Goal: Task Accomplishment & Management: Manage account settings

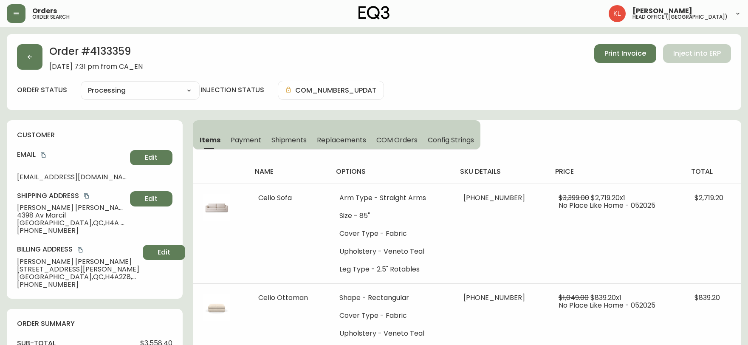
click at [29, 49] on button "button" at bounding box center [29, 56] width 25 height 25
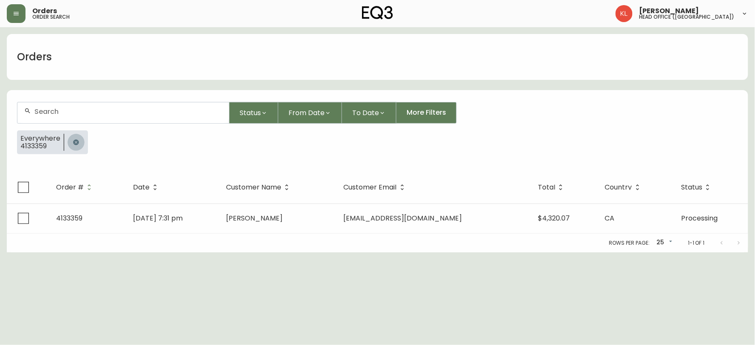
click at [81, 142] on button "button" at bounding box center [76, 142] width 17 height 17
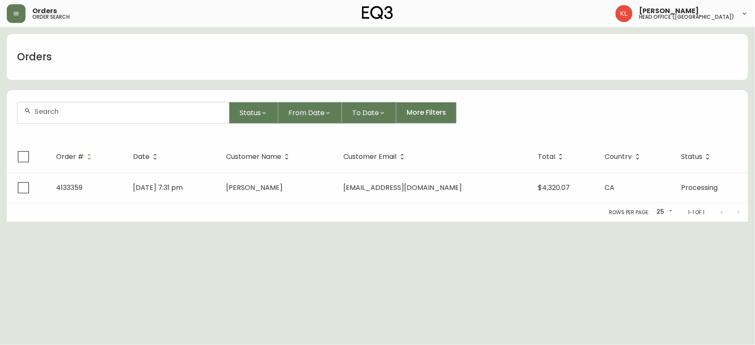
click at [104, 113] on input "text" at bounding box center [128, 111] width 188 height 8
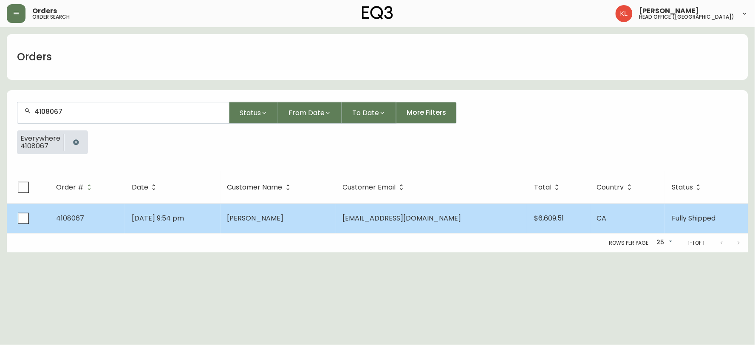
type input "4108067"
click at [110, 220] on td "4108067" at bounding box center [87, 218] width 76 height 30
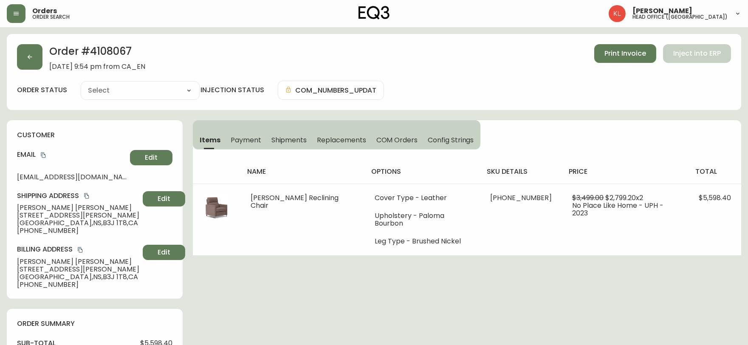
type input "Fully Shipped"
select select "FULLY_SHIPPED"
click at [34, 57] on button "button" at bounding box center [29, 56] width 25 height 25
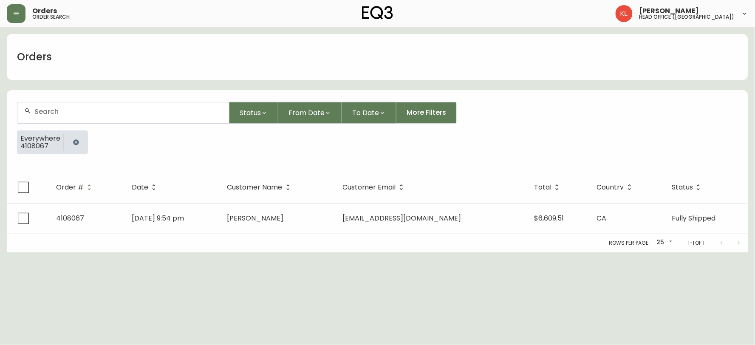
click at [75, 145] on icon "button" at bounding box center [76, 142] width 7 height 7
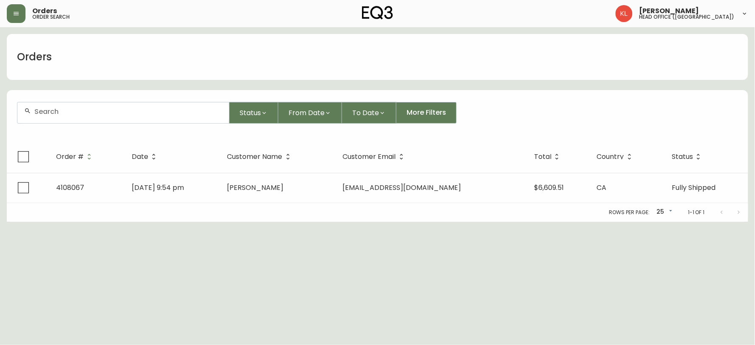
click at [93, 113] on input "text" at bounding box center [128, 111] width 188 height 8
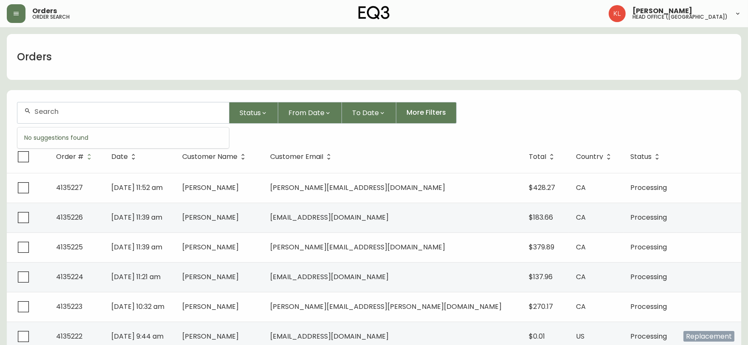
paste input "4133934"
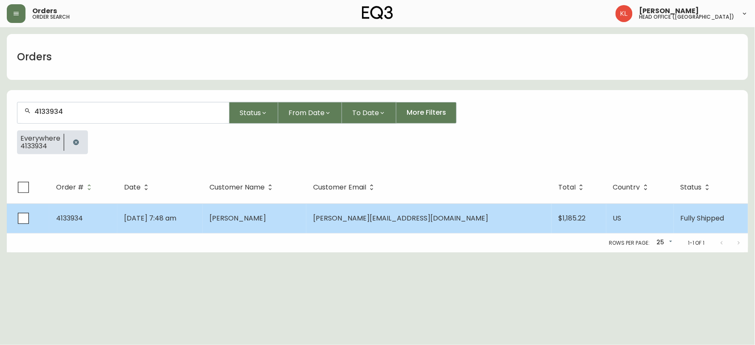
type input "4133934"
click at [136, 208] on td "[DATE] 7:48 am" at bounding box center [159, 218] width 85 height 30
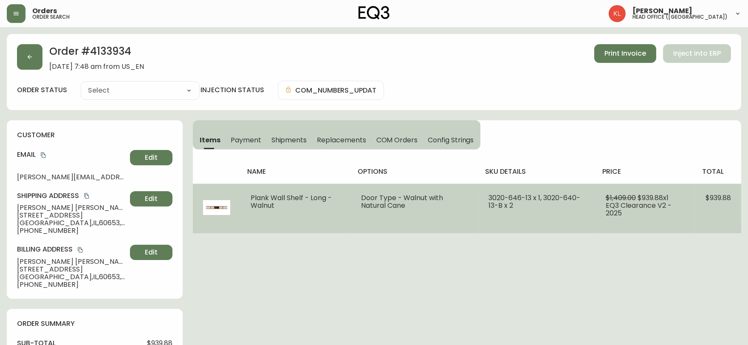
type input "Fully Shipped"
select select "FULLY_SHIPPED"
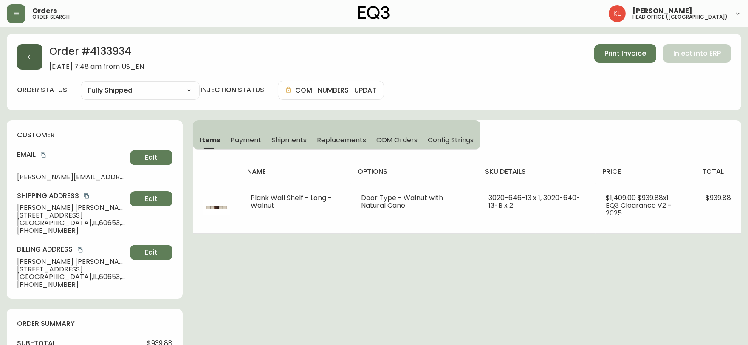
click at [34, 54] on button "button" at bounding box center [29, 56] width 25 height 25
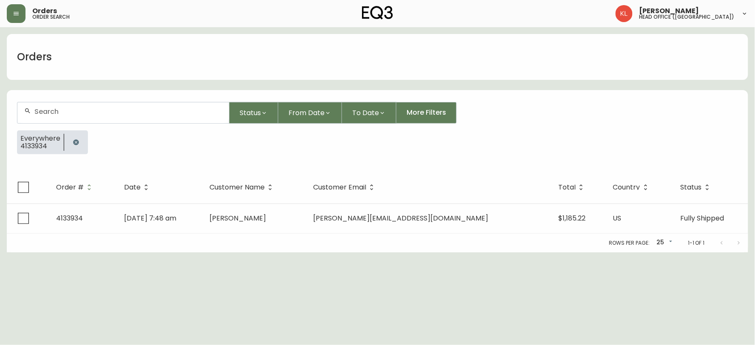
click at [78, 139] on button "button" at bounding box center [76, 142] width 17 height 17
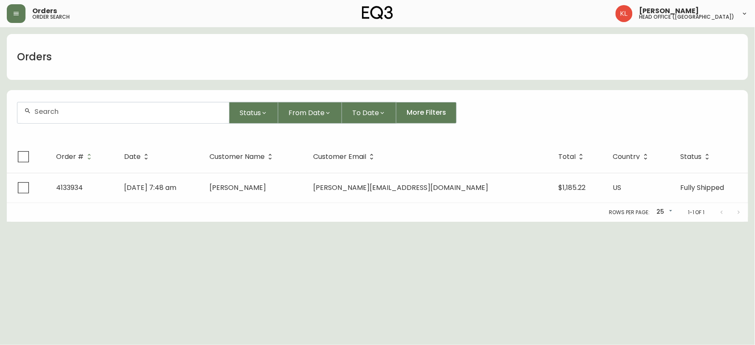
click at [96, 115] on div at bounding box center [123, 112] width 212 height 21
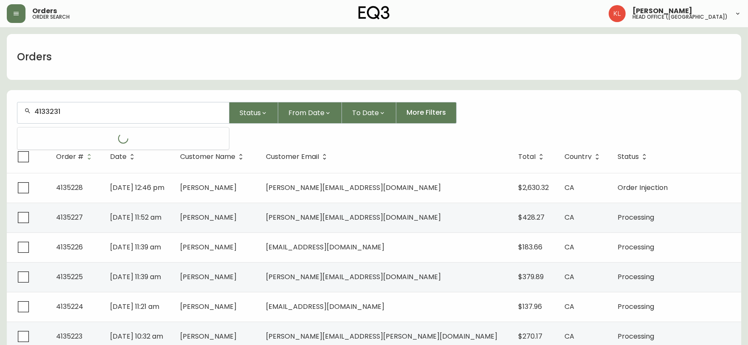
type input "4133231"
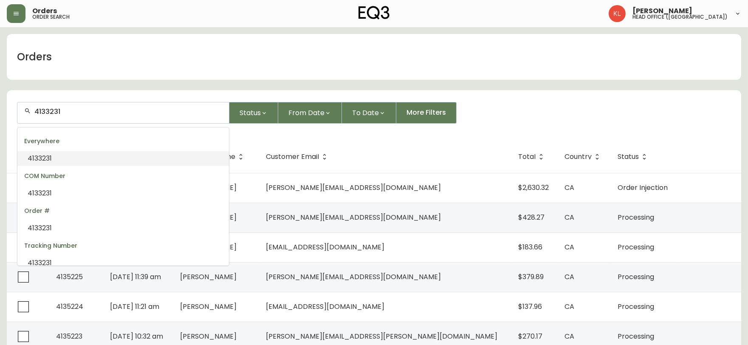
click at [71, 153] on li "4133231" at bounding box center [123, 158] width 212 height 14
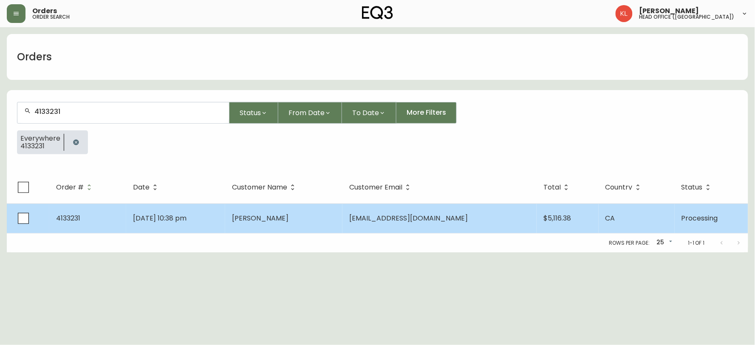
click at [226, 209] on td "[DATE] 10:38 pm" at bounding box center [175, 218] width 99 height 30
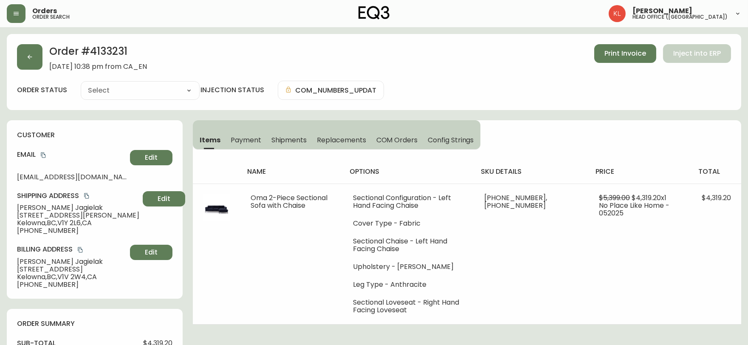
type input "Processing"
select select "PROCESSING"
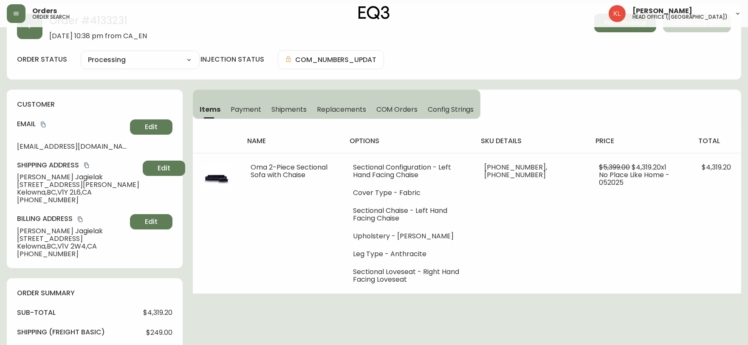
scroll to position [47, 0]
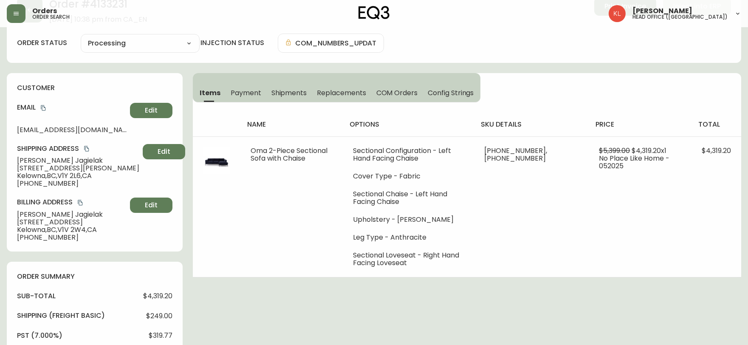
click at [604, 87] on div "Items Payment Shipments Replacements COM Orders Config Strings name options sku…" at bounding box center [467, 175] width 548 height 204
